Goal: Navigation & Orientation: Find specific page/section

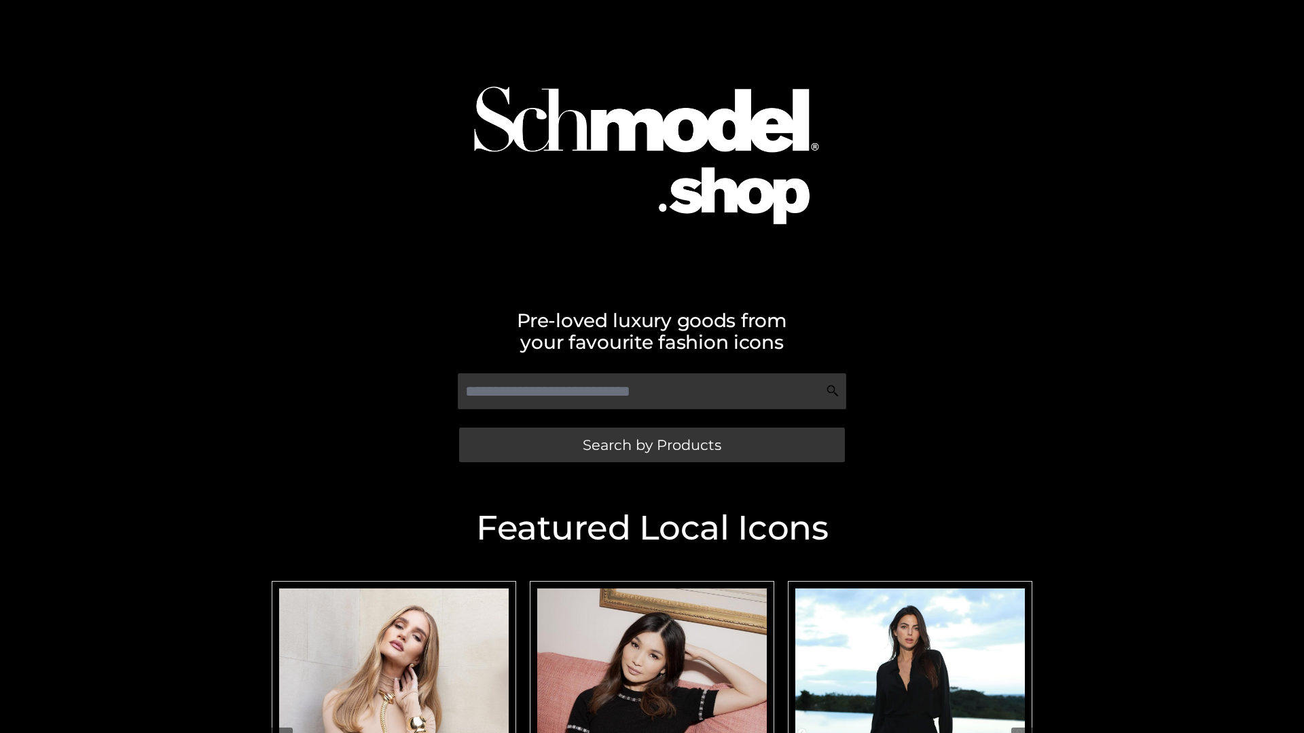
click at [651, 445] on span "Search by Products" at bounding box center [652, 445] width 139 height 14
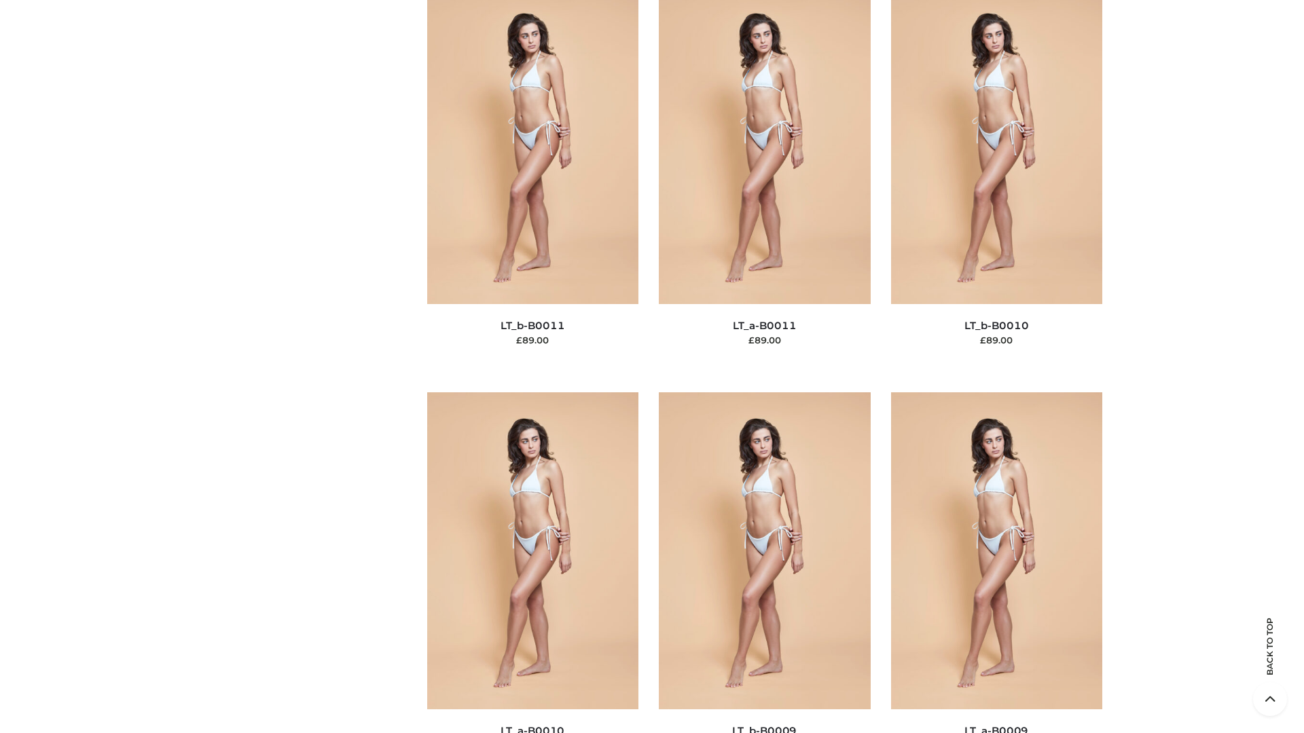
scroll to position [6099, 0]
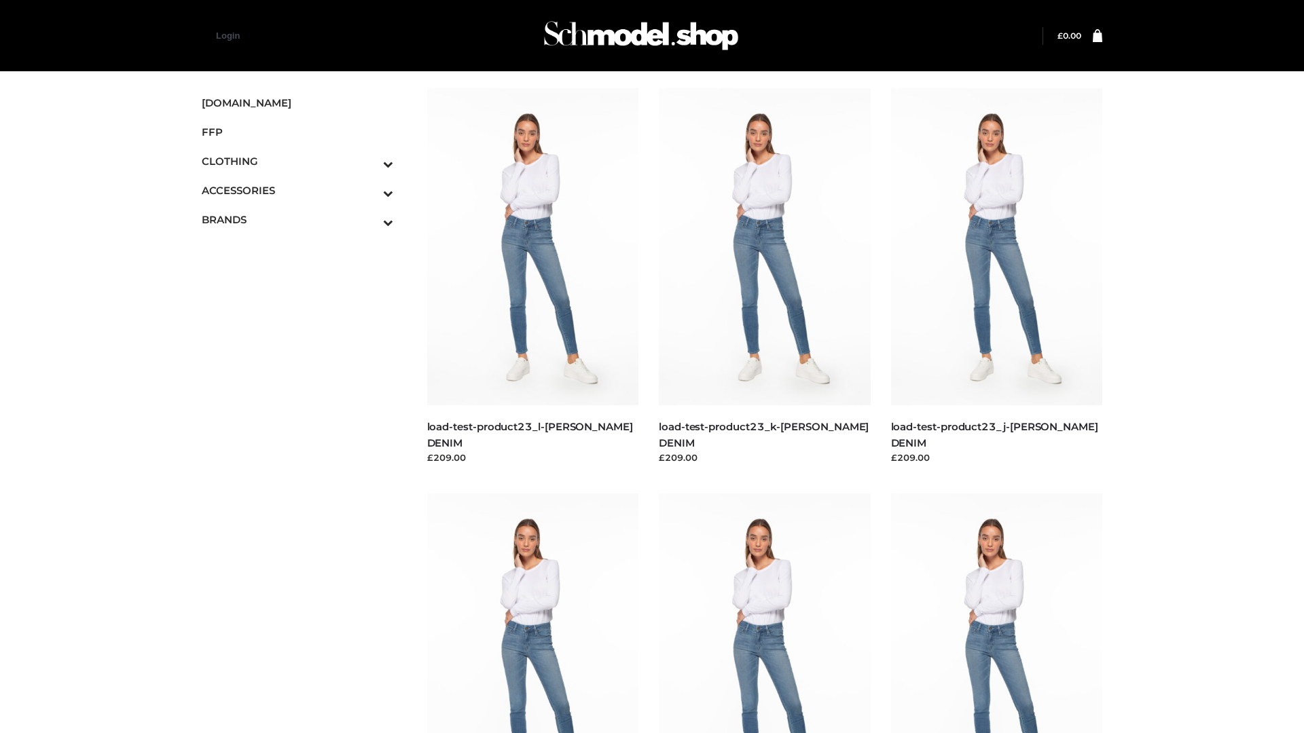
scroll to position [1191, 0]
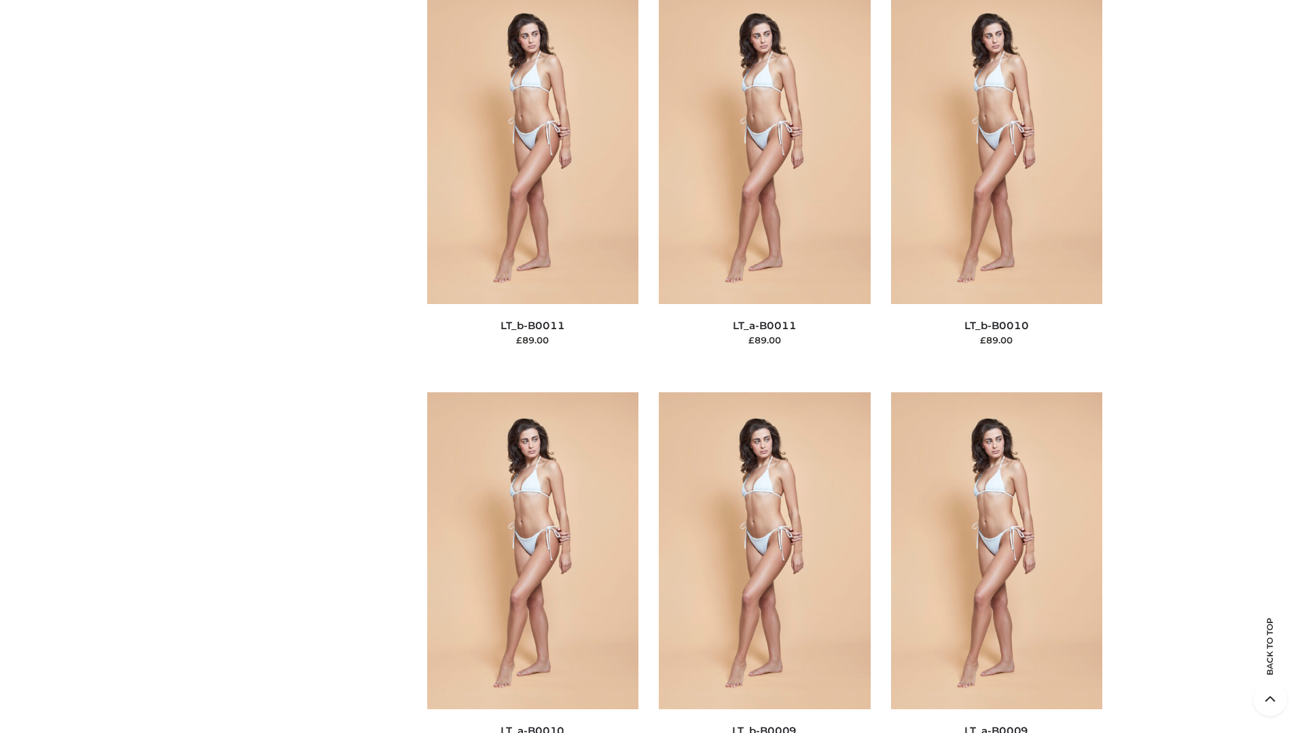
scroll to position [6099, 0]
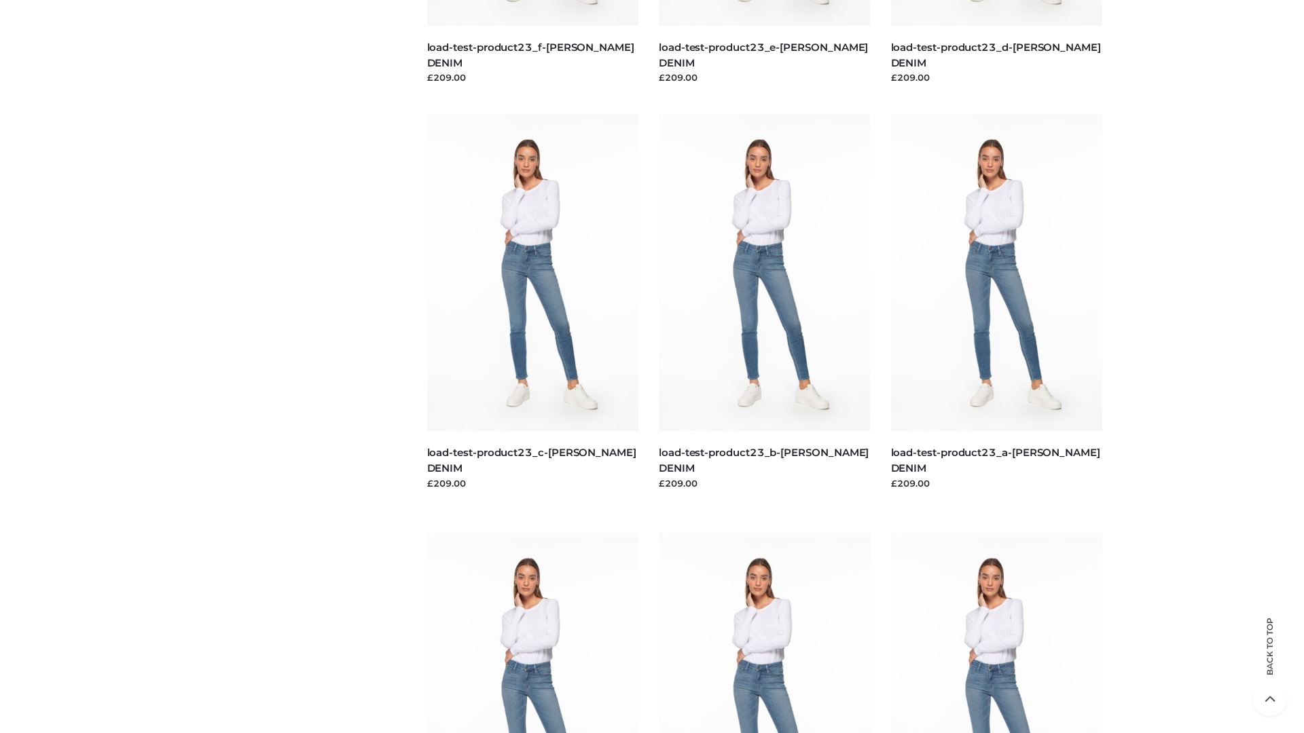
scroll to position [1191, 0]
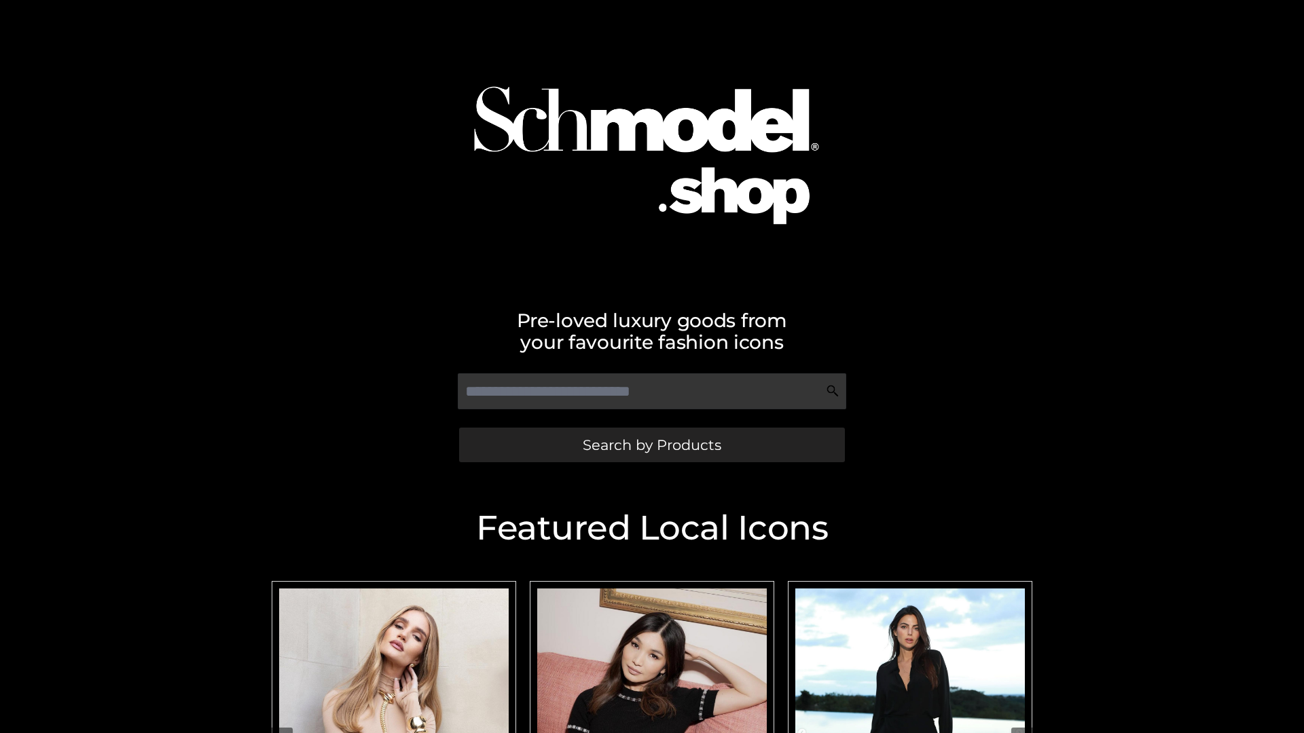
click at [651, 445] on span "Search by Products" at bounding box center [652, 445] width 139 height 14
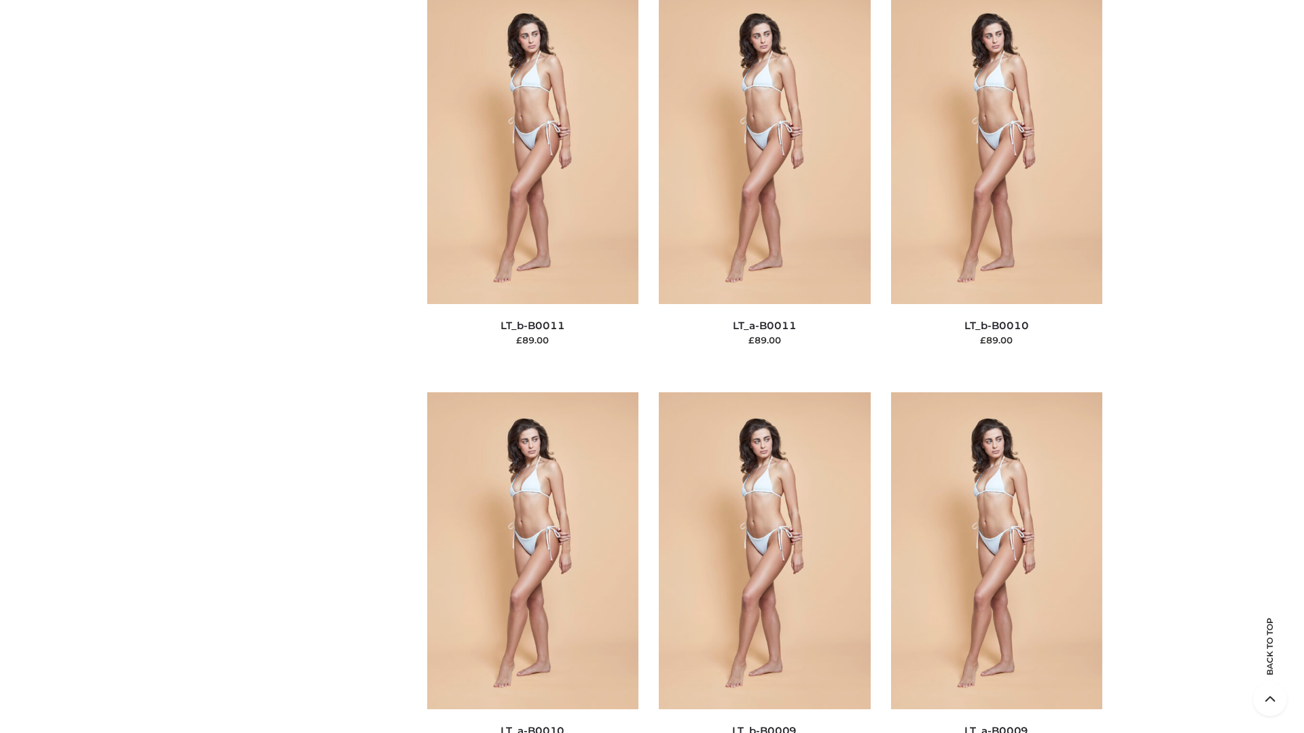
scroll to position [6099, 0]
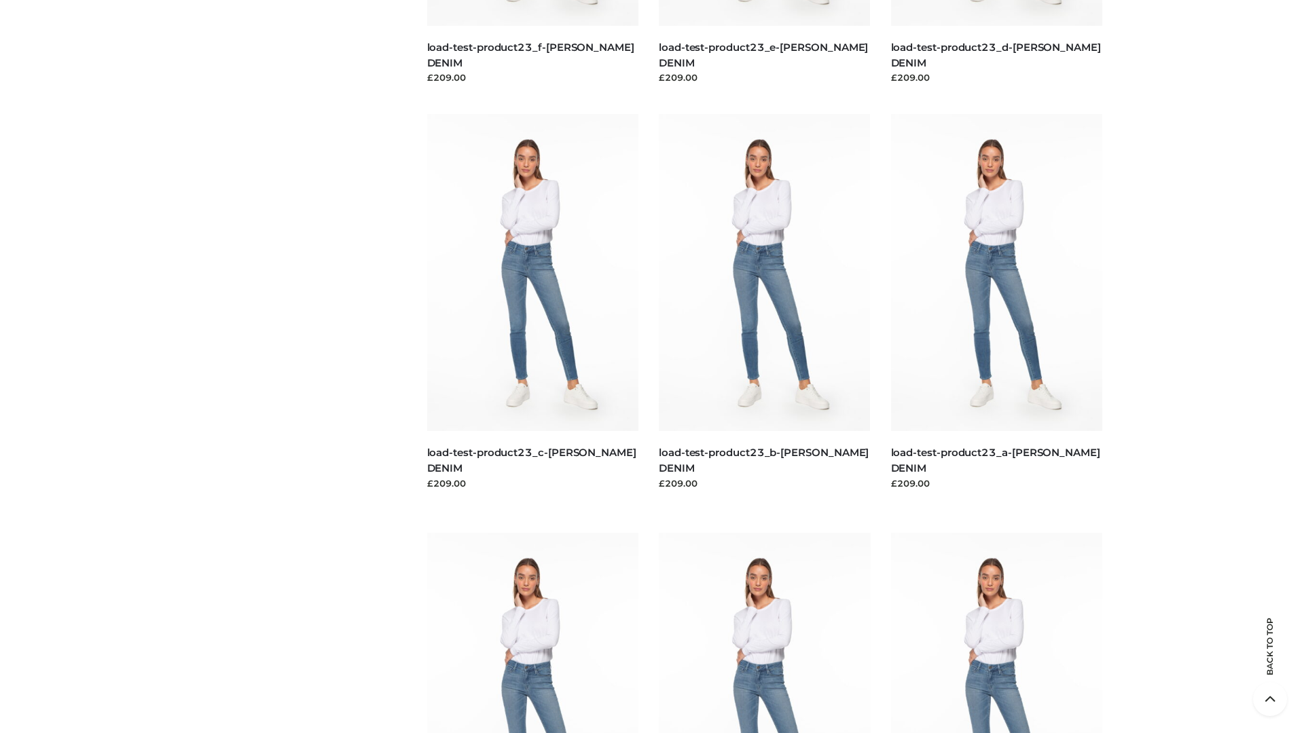
scroll to position [1191, 0]
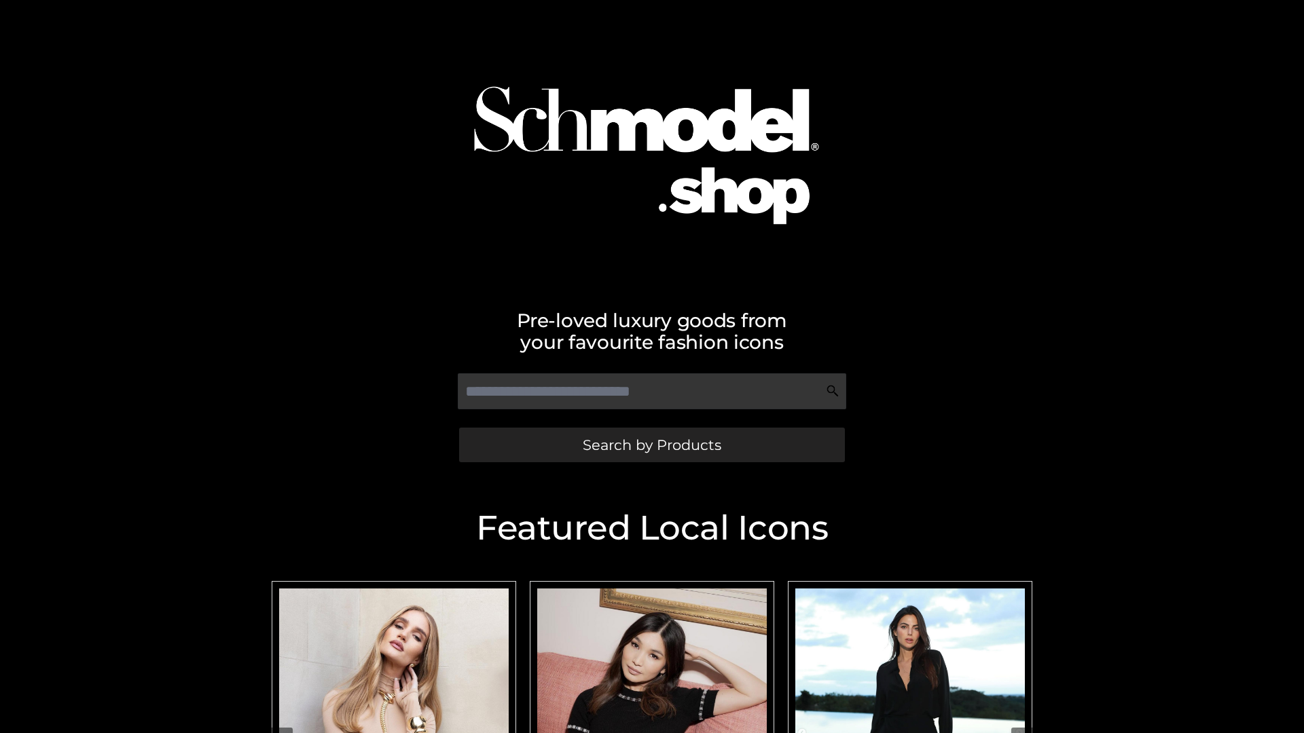
click at [651, 445] on span "Search by Products" at bounding box center [652, 445] width 139 height 14
